Goal: Transaction & Acquisition: Book appointment/travel/reservation

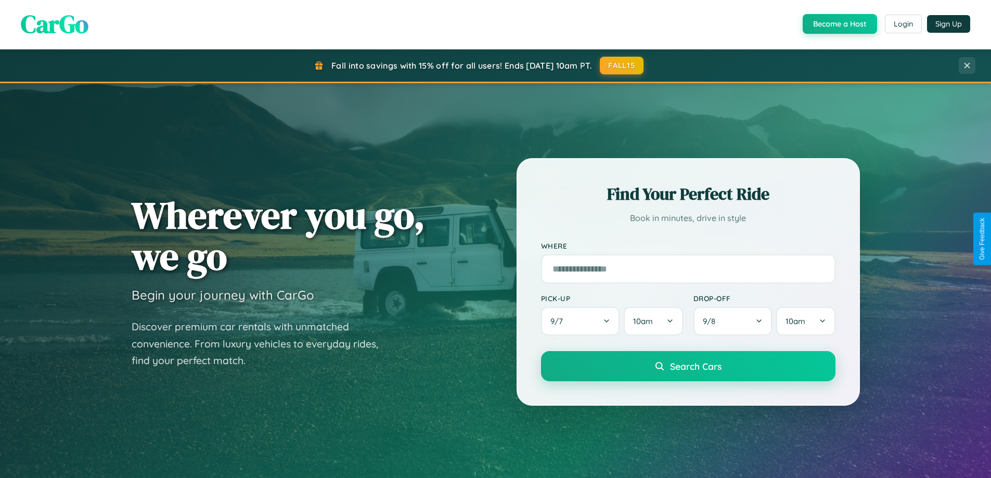
scroll to position [31, 0]
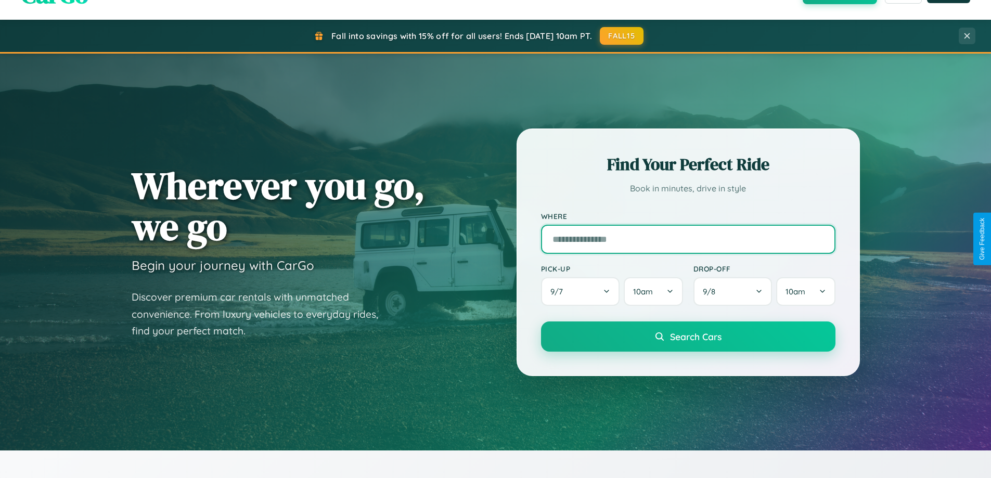
click at [687, 239] on input "text" at bounding box center [688, 239] width 294 height 29
type input "**********"
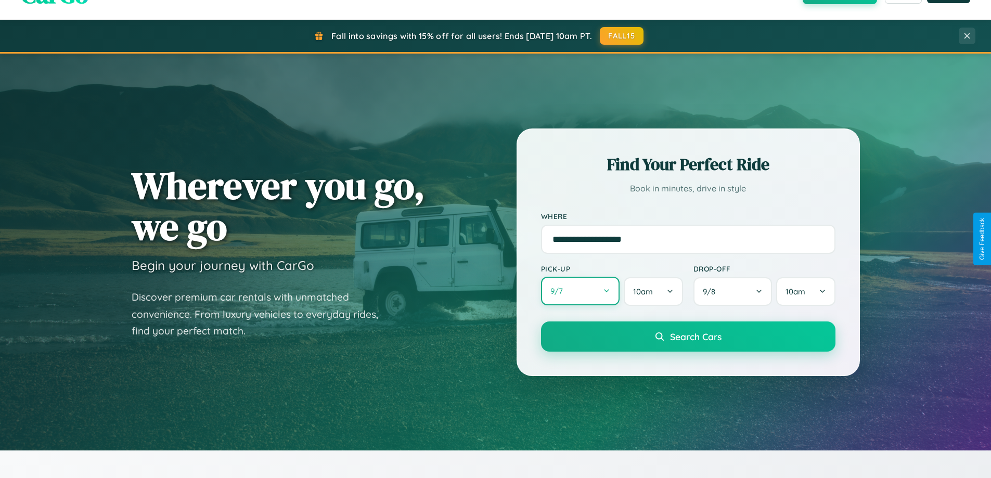
click at [580, 291] on button "9 / 7" at bounding box center [580, 291] width 79 height 29
select select "*"
select select "****"
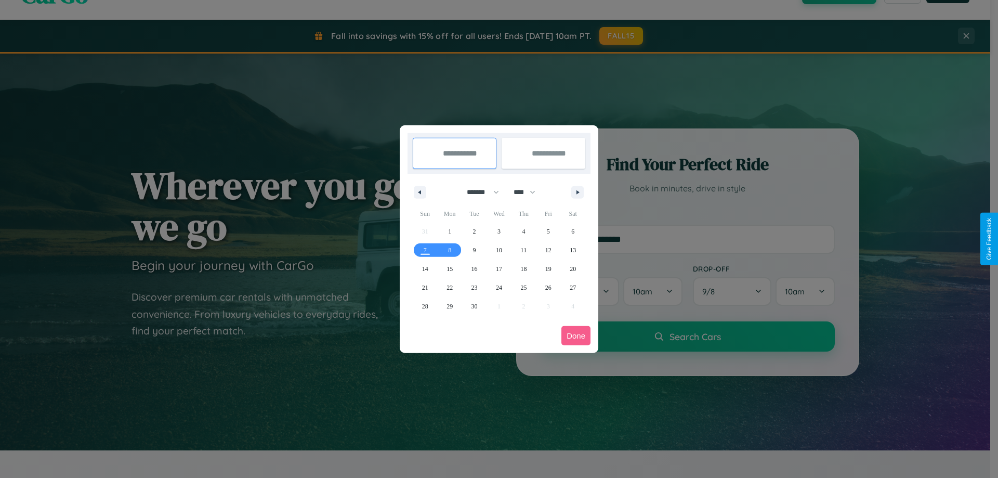
click at [478, 192] on select "******* ******** ***** ***** *** **** **** ****** ********* ******* ******** **…" at bounding box center [481, 192] width 44 height 17
click at [499, 287] on span "24" at bounding box center [499, 287] width 6 height 19
type input "**********"
click at [548, 287] on span "26" at bounding box center [548, 287] width 6 height 19
type input "**********"
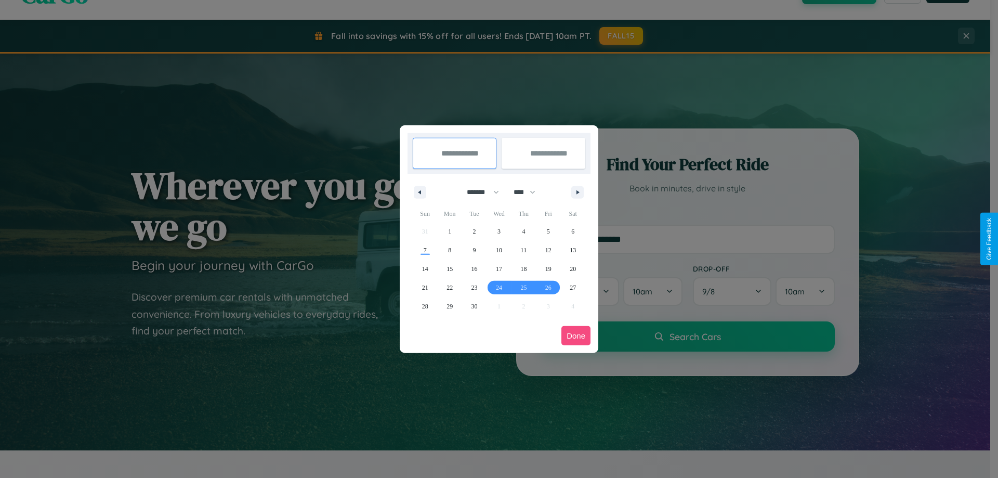
click at [576, 335] on button "Done" at bounding box center [576, 335] width 29 height 19
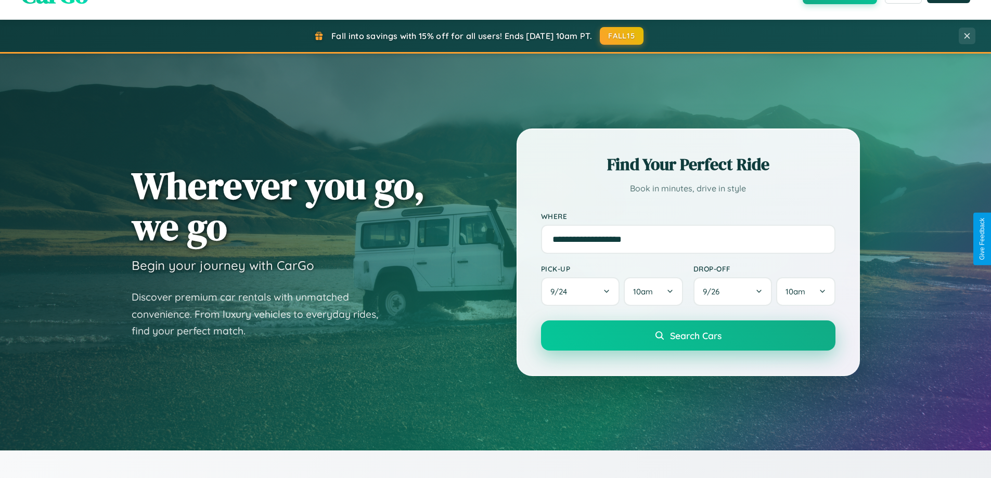
click at [687, 335] on span "Search Cars" at bounding box center [695, 335] width 51 height 11
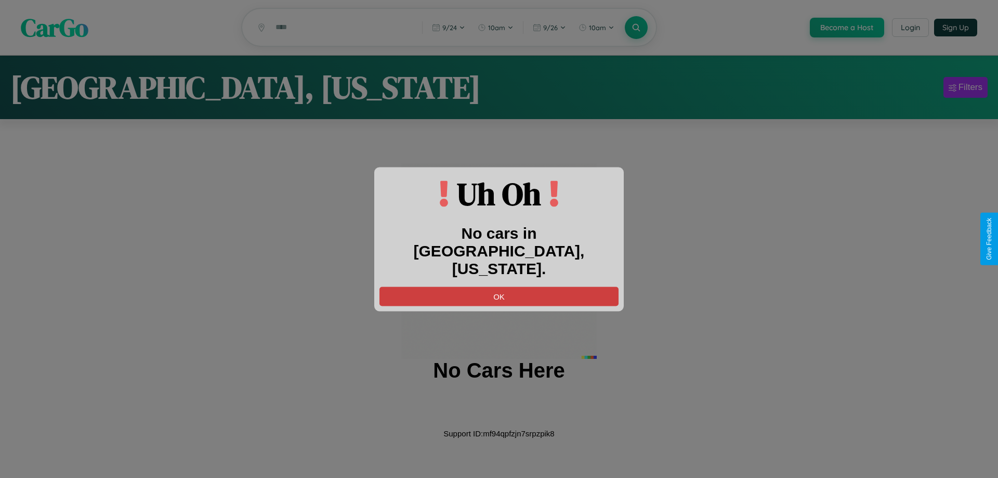
click at [499, 287] on button "OK" at bounding box center [499, 296] width 239 height 19
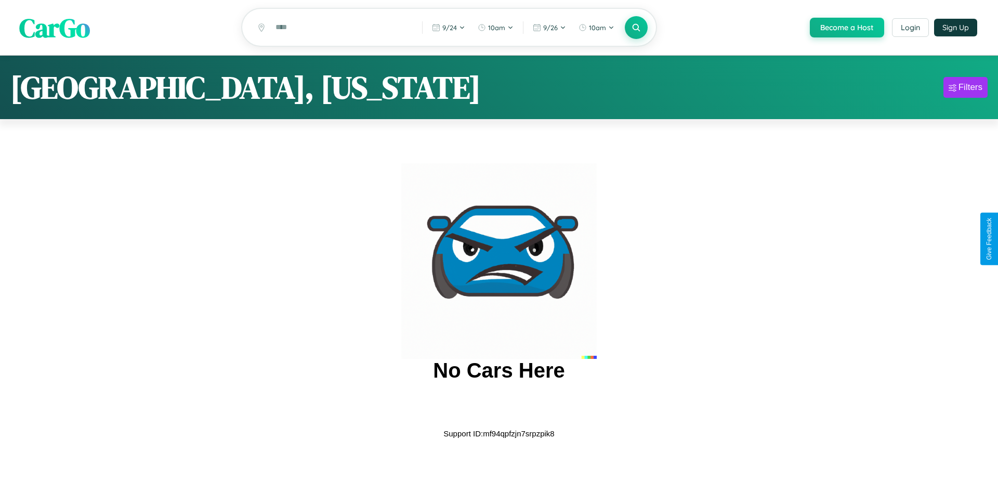
click at [55, 28] on span "CarGo" at bounding box center [54, 27] width 71 height 36
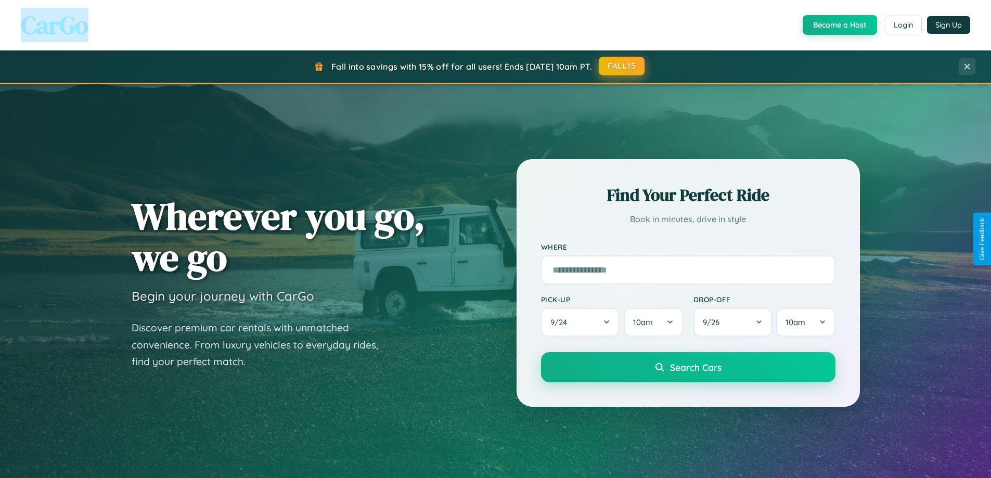
click at [622, 66] on button "FALL15" at bounding box center [622, 66] width 46 height 19
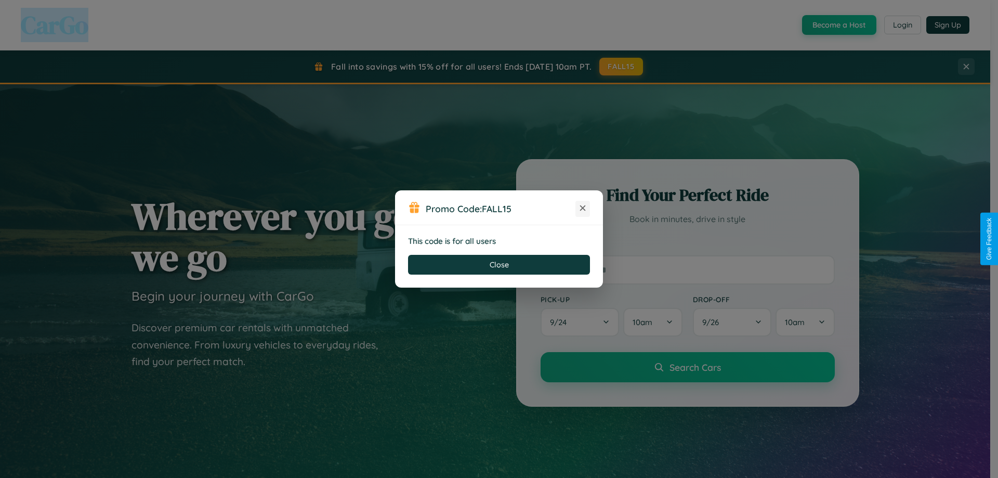
click at [583, 209] on icon at bounding box center [583, 208] width 10 height 10
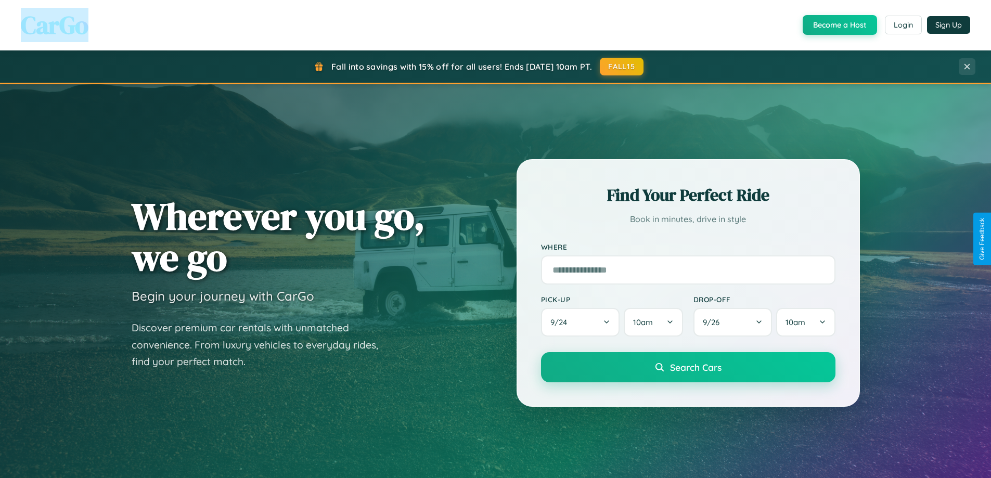
scroll to position [1671, 0]
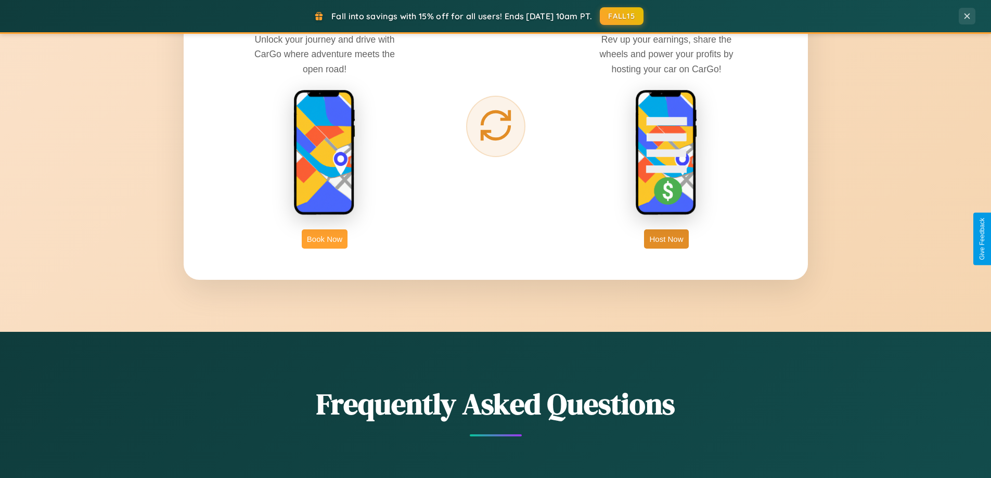
click at [324, 239] on button "Book Now" at bounding box center [325, 238] width 46 height 19
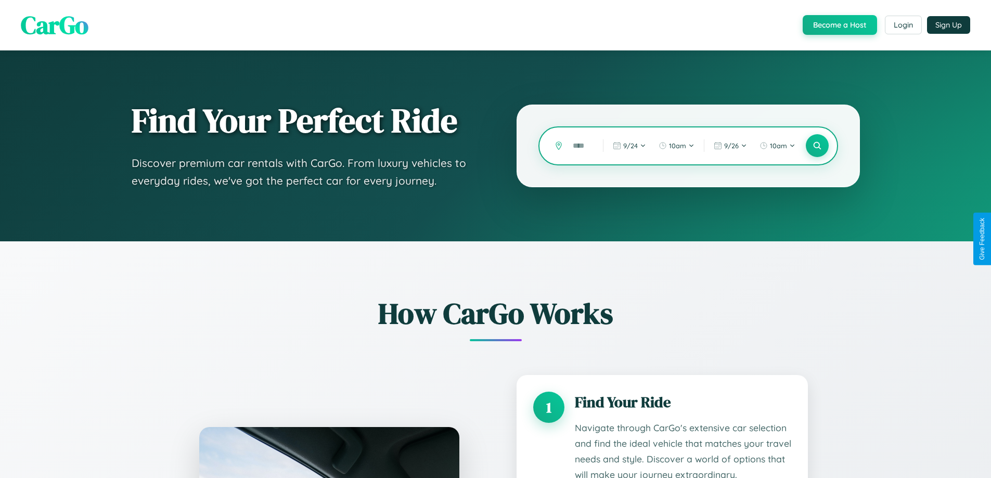
click at [580, 146] on input "text" at bounding box center [579, 146] width 25 height 18
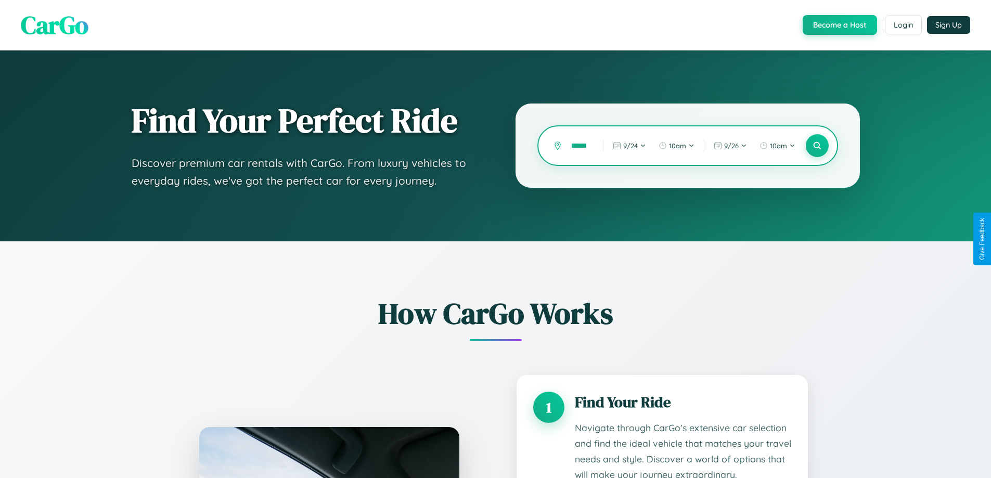
scroll to position [0, 28]
type input "**********"
click at [816, 146] on icon at bounding box center [817, 146] width 10 height 10
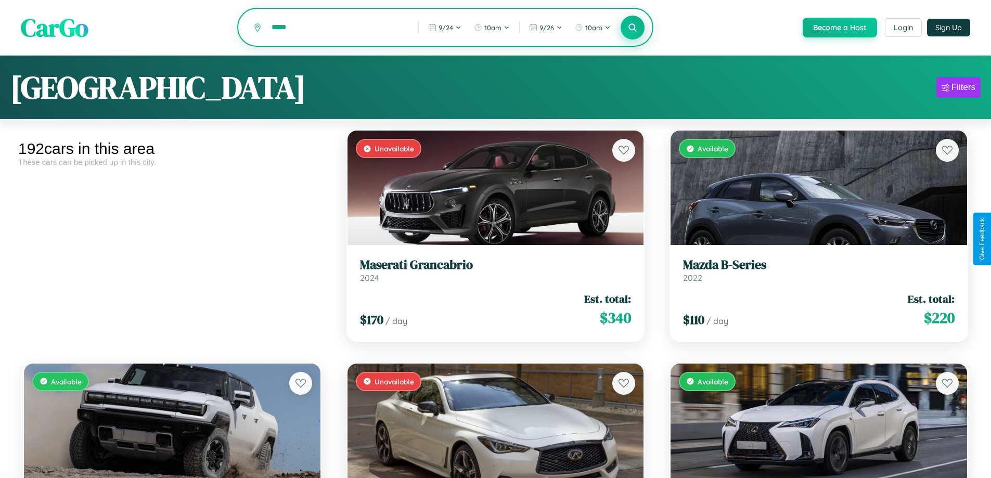
type input "*****"
click at [632, 28] on icon at bounding box center [633, 27] width 10 height 10
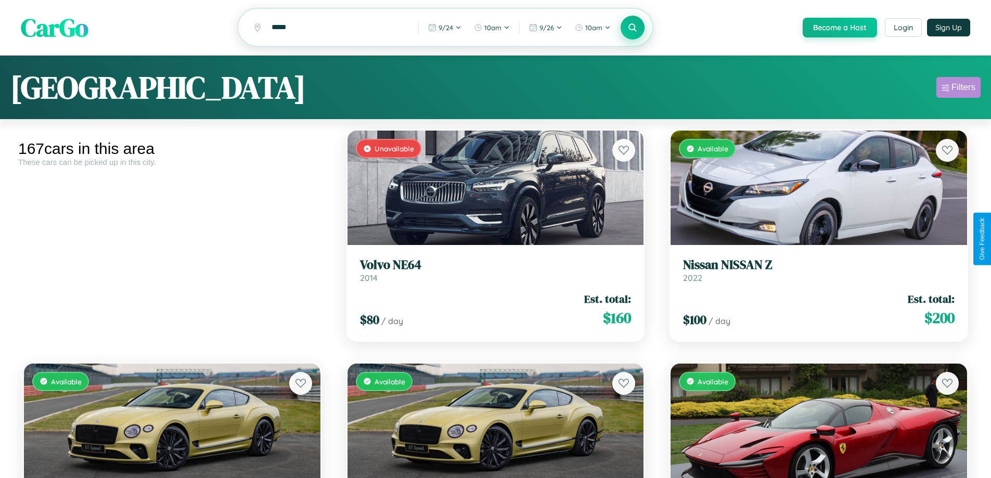
click at [958, 89] on div "Filters" at bounding box center [963, 87] width 24 height 10
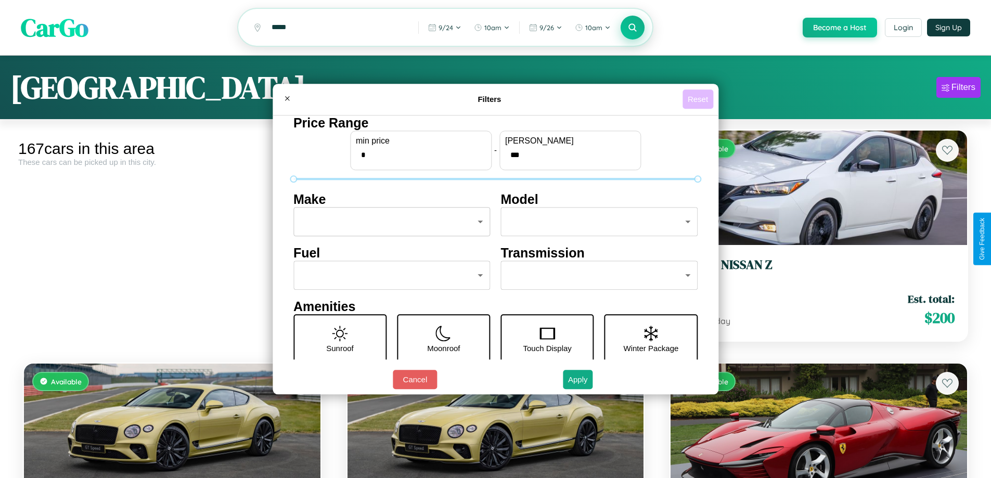
click at [699, 99] on button "Reset" at bounding box center [697, 98] width 31 height 19
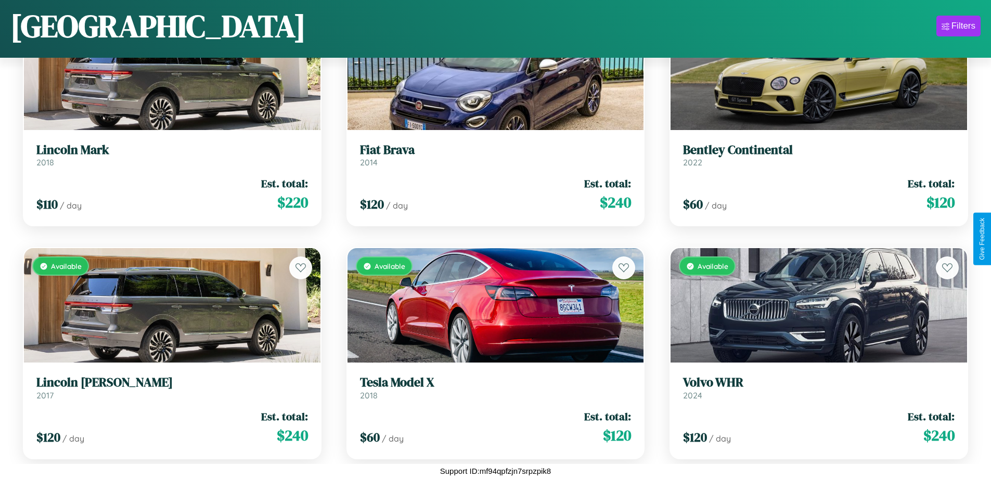
scroll to position [6899, 0]
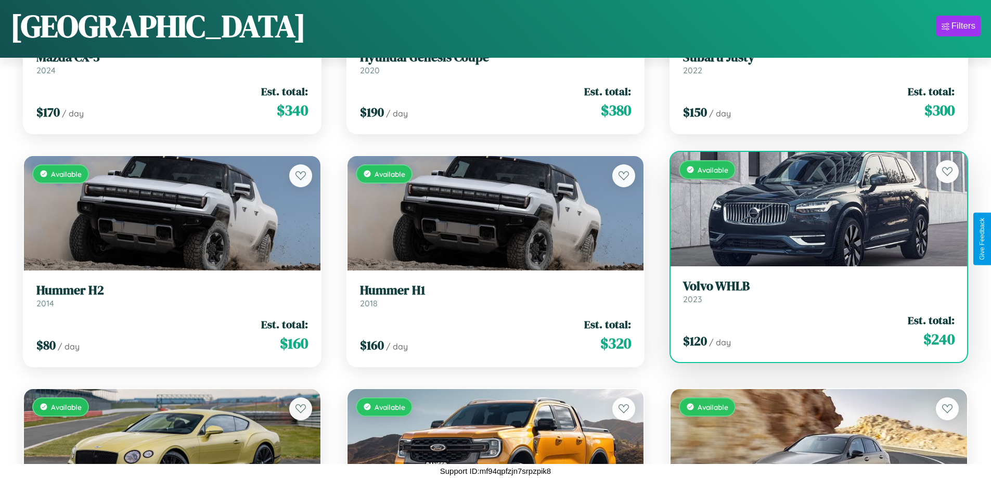
click at [812, 291] on h3 "Volvo WHLB" at bounding box center [818, 286] width 271 height 15
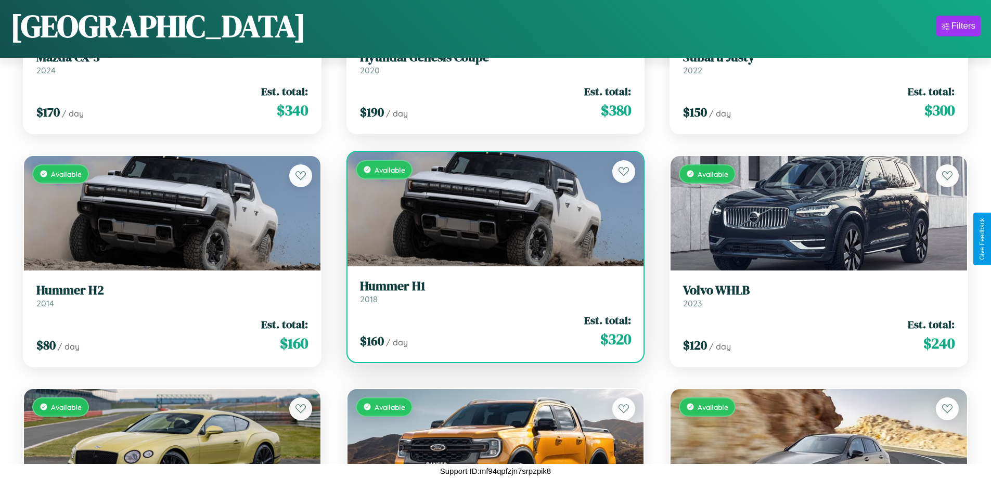
click at [491, 291] on h3 "Hummer H1" at bounding box center [495, 286] width 271 height 15
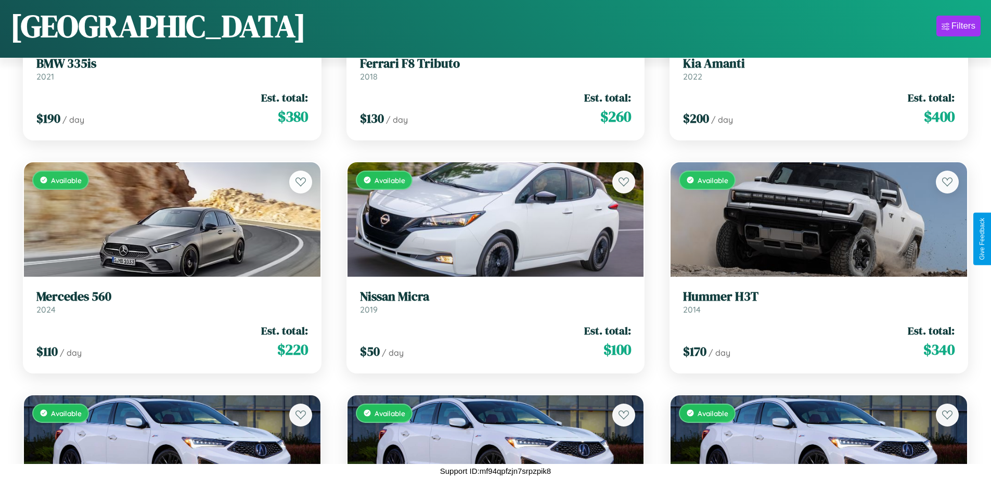
scroll to position [8762, 0]
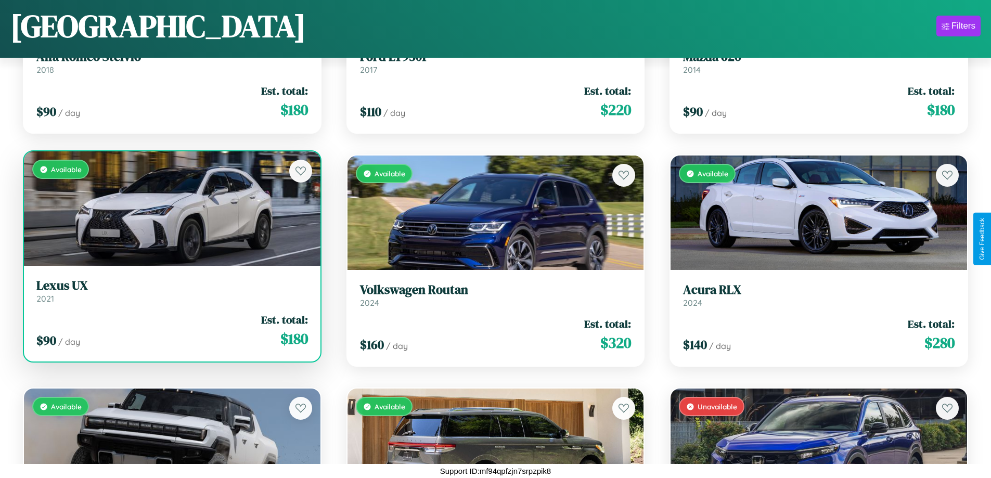
click at [171, 293] on link "Lexus UX 2021" at bounding box center [171, 290] width 271 height 25
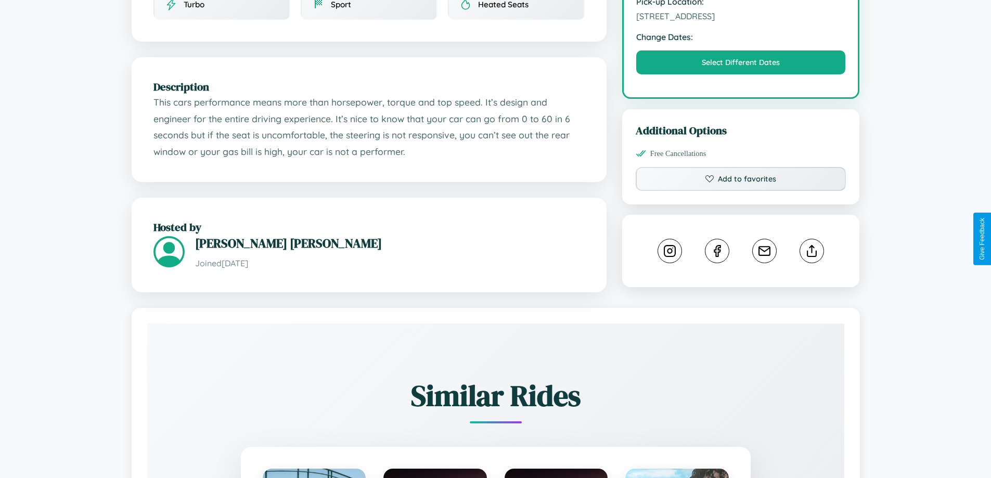
scroll to position [342, 0]
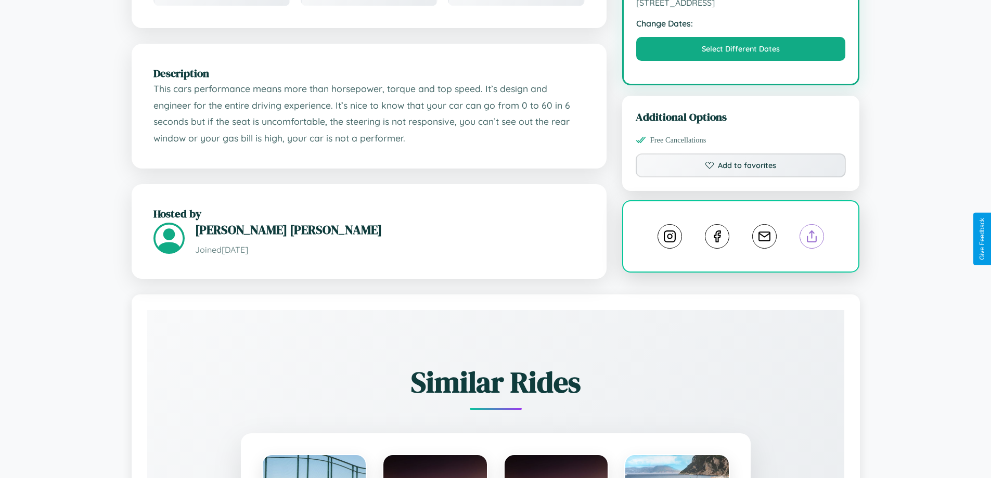
click at [812, 238] on line at bounding box center [812, 234] width 0 height 7
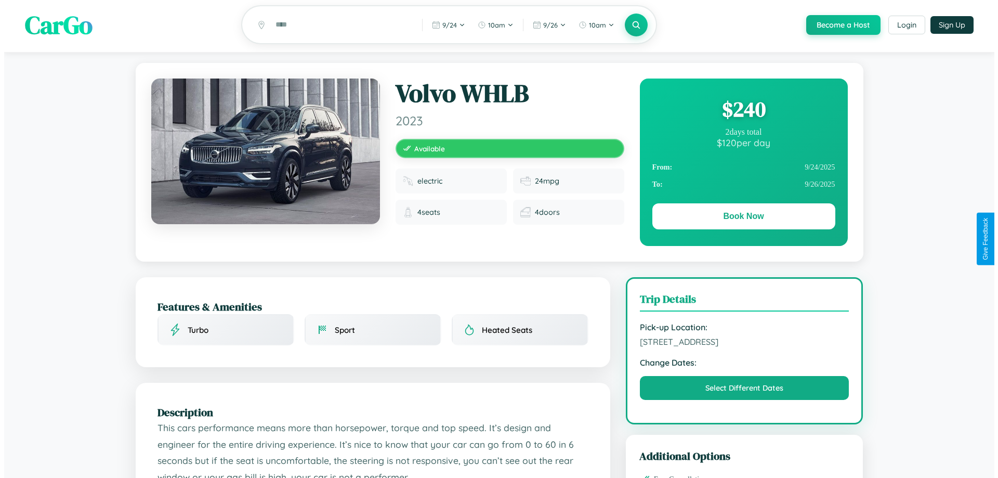
scroll to position [0, 0]
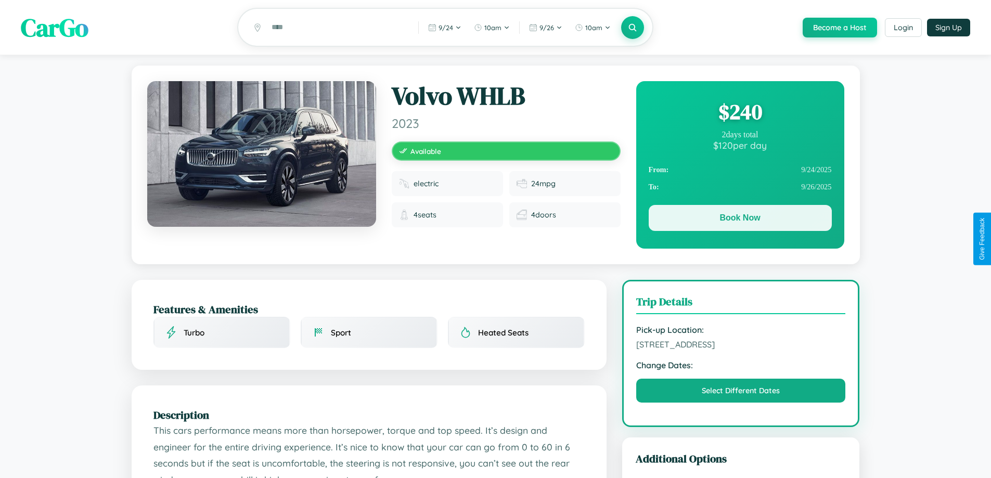
click at [739, 220] on button "Book Now" at bounding box center [739, 218] width 183 height 26
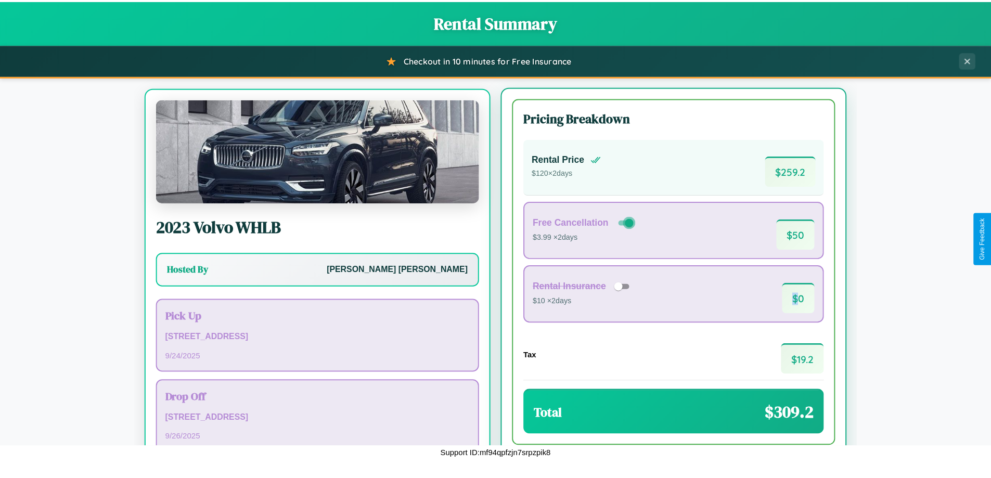
scroll to position [48, 0]
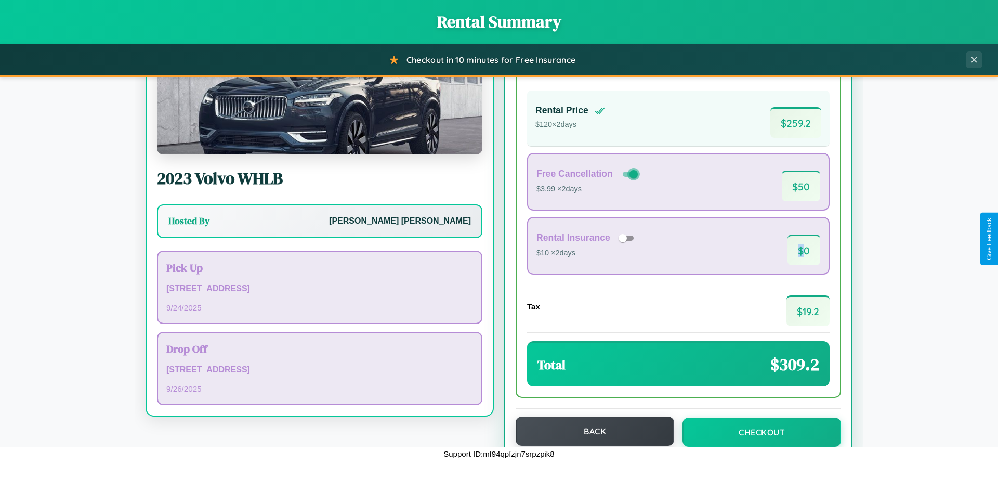
click at [590, 432] on button "Back" at bounding box center [595, 431] width 159 height 29
